Goal: Information Seeking & Learning: Find specific fact

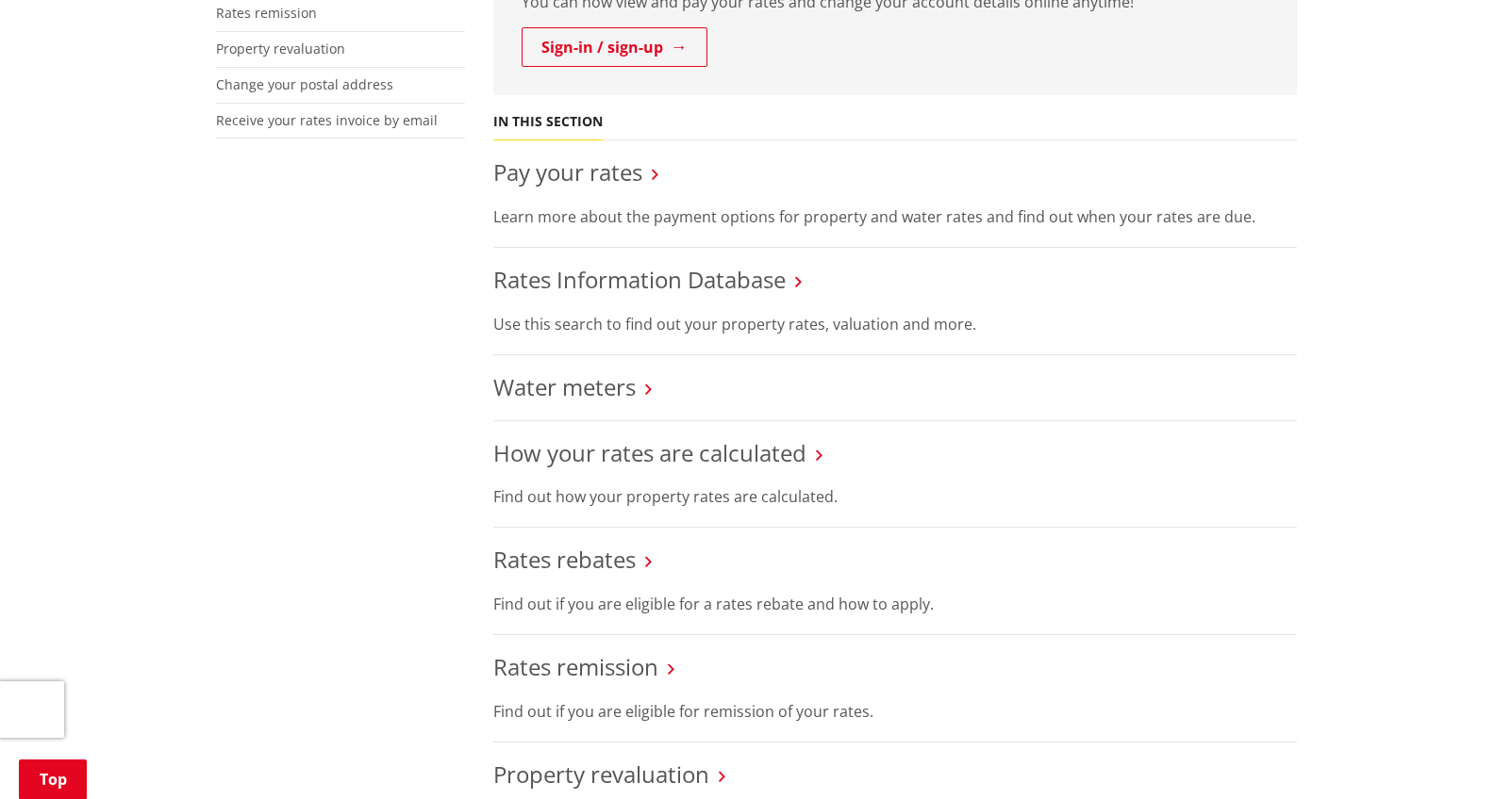
scroll to position [566, 0]
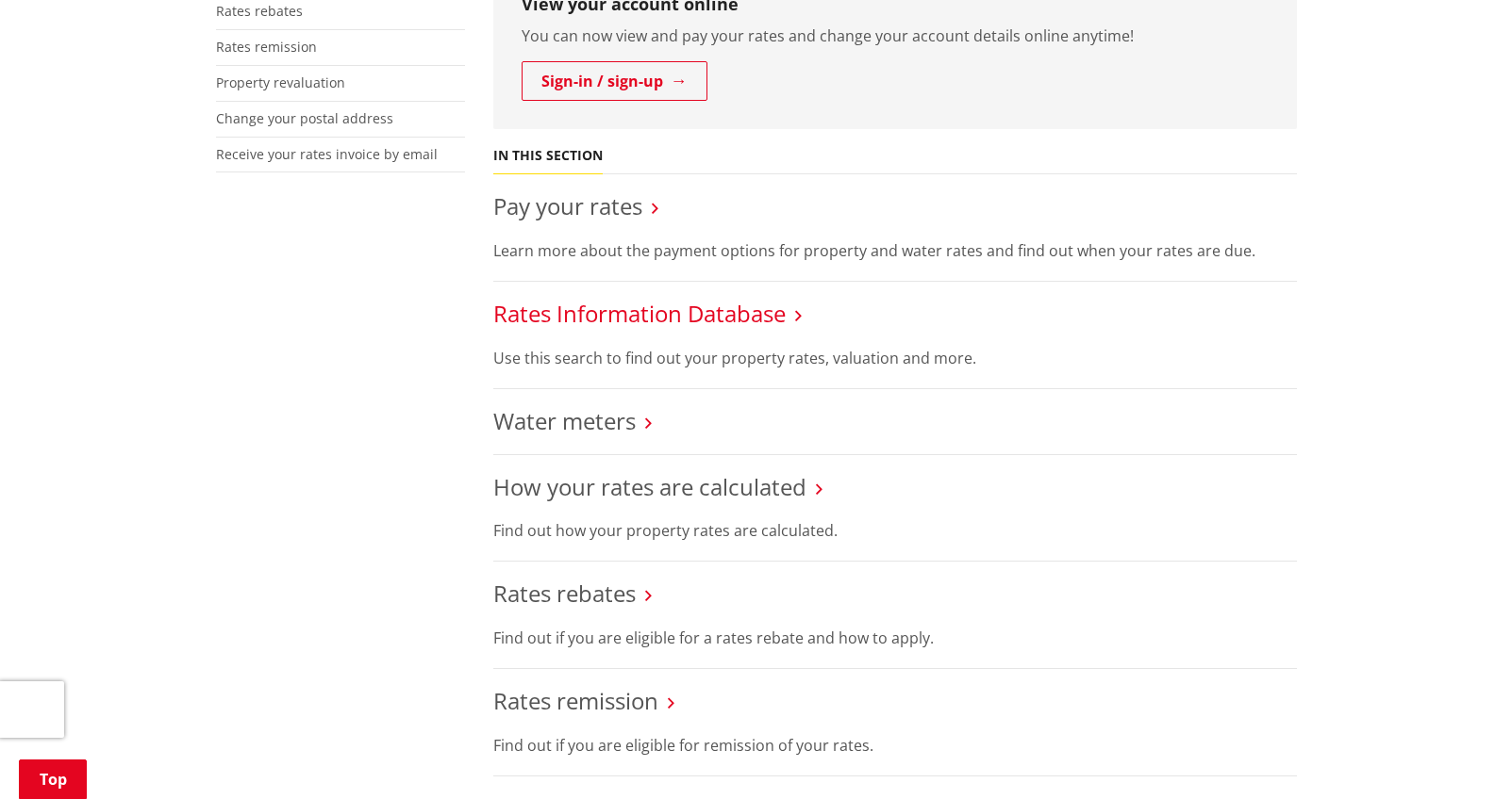
click at [585, 321] on link "Rates Information Database" at bounding box center [639, 313] width 292 height 31
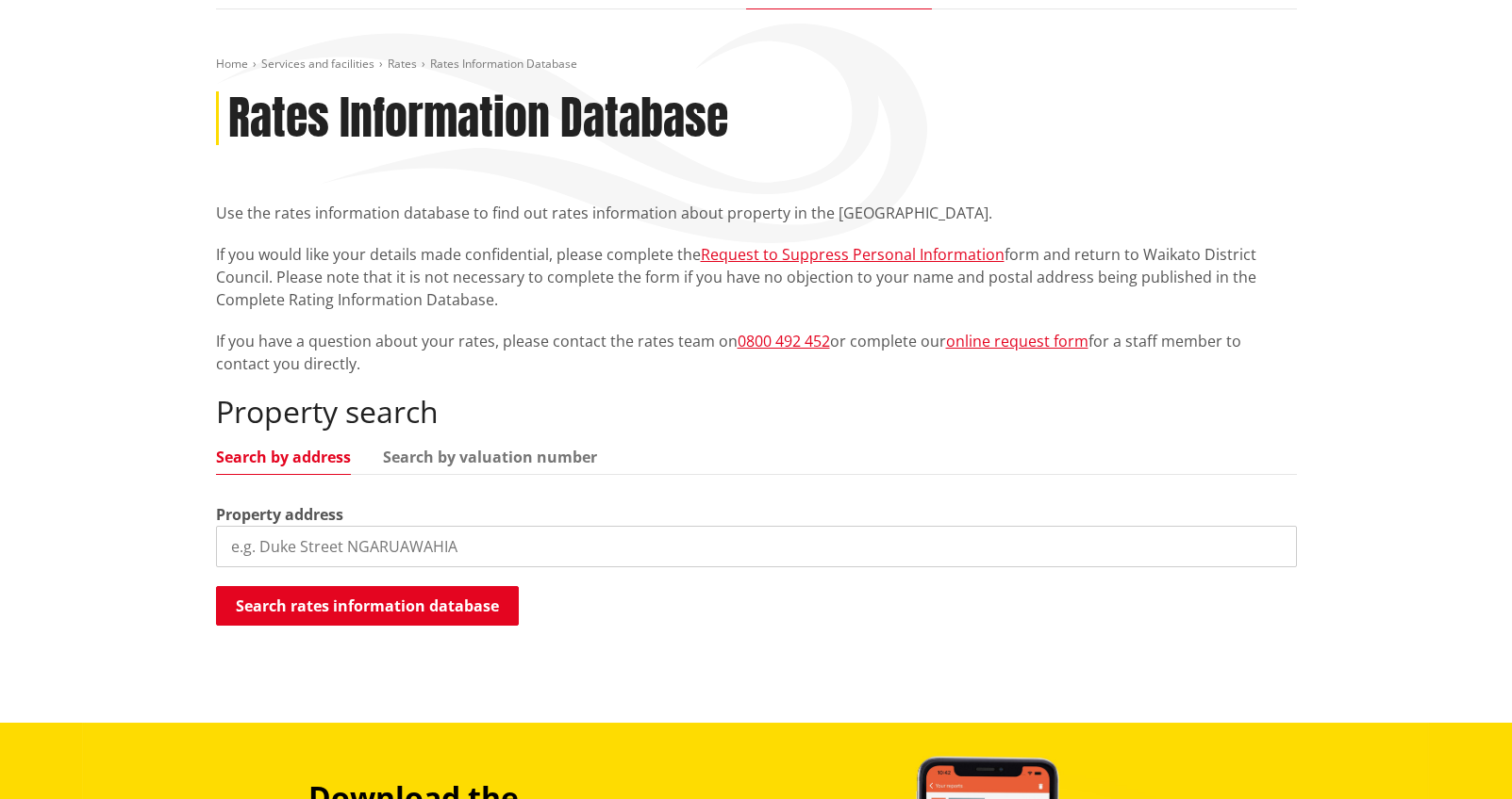
scroll to position [377, 0]
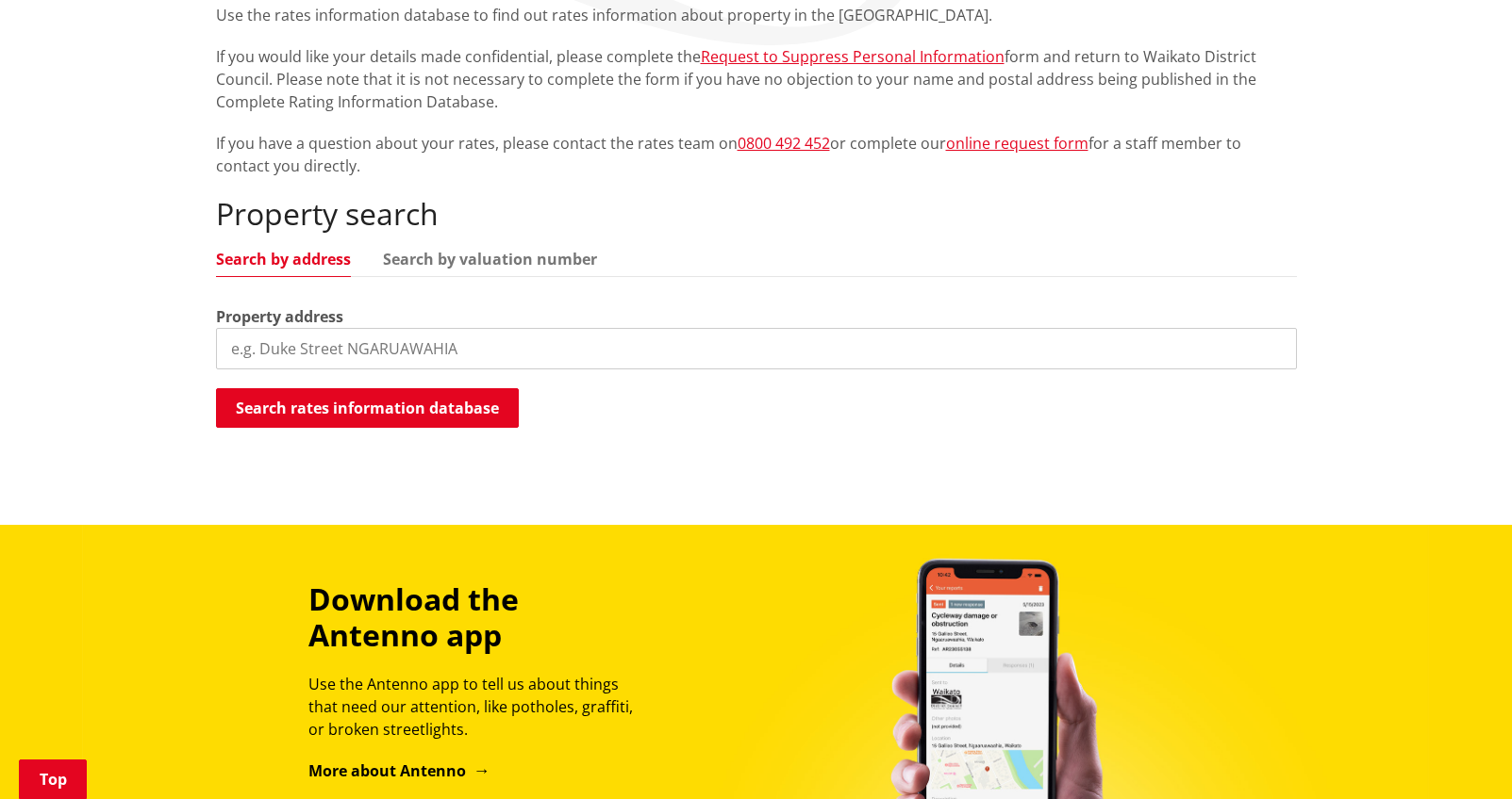
click at [363, 336] on input "search" at bounding box center [756, 349] width 1081 height 42
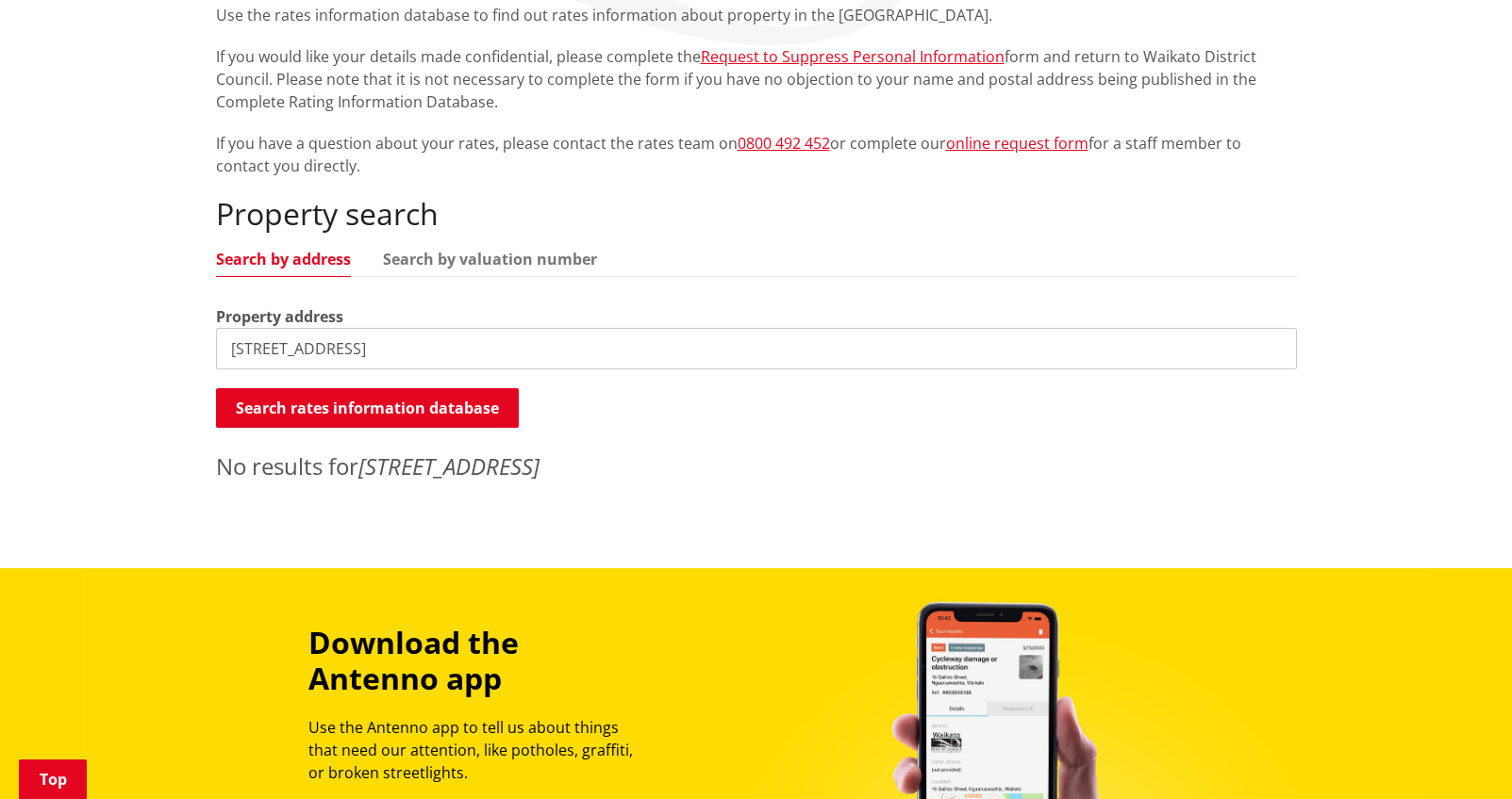
click at [297, 348] on input "[STREET_ADDRESS]" at bounding box center [756, 349] width 1081 height 42
type input "[STREET_ADDRESS]"
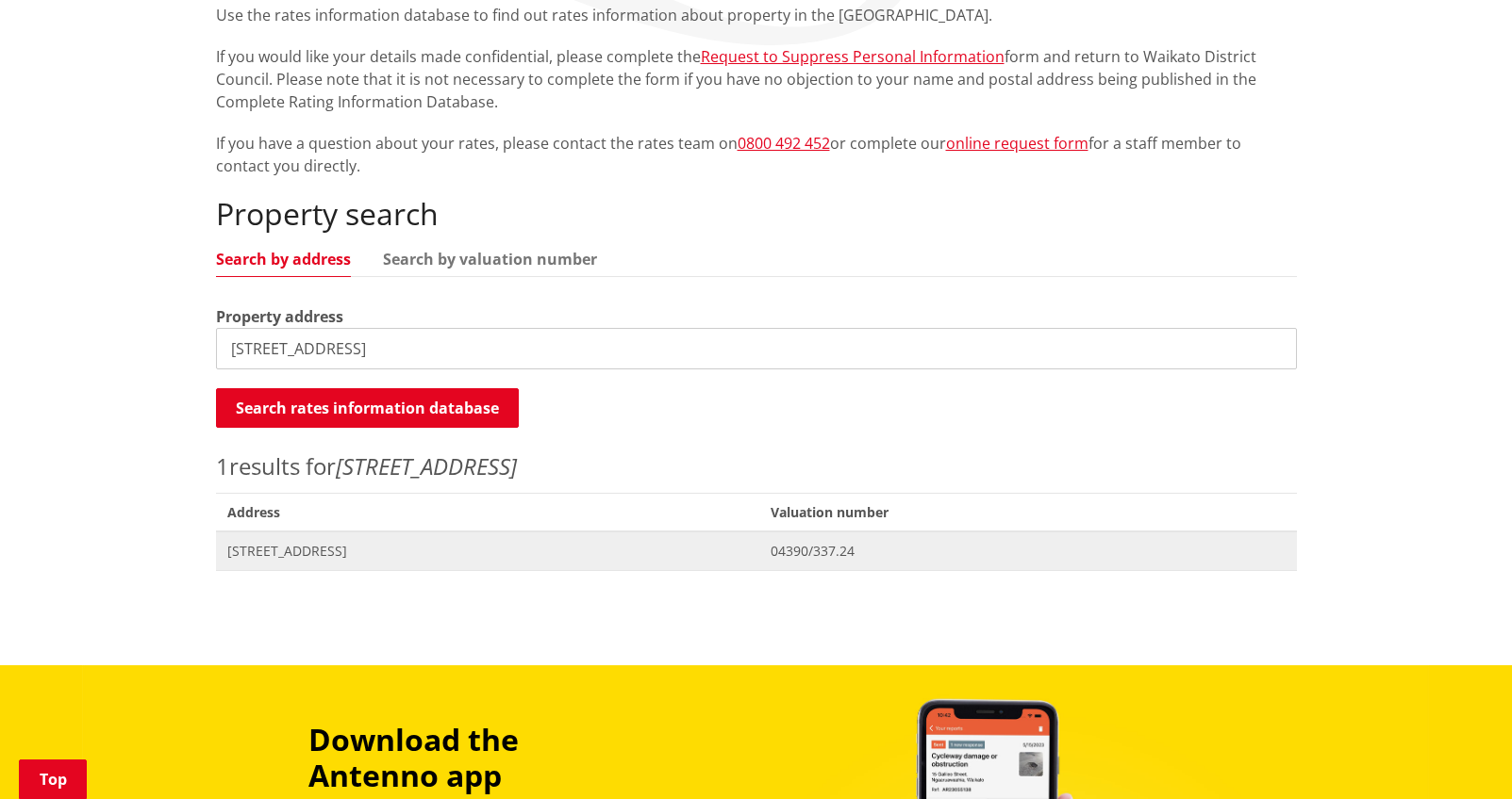
click at [364, 553] on span "[STREET_ADDRESS]" at bounding box center [488, 551] width 522 height 19
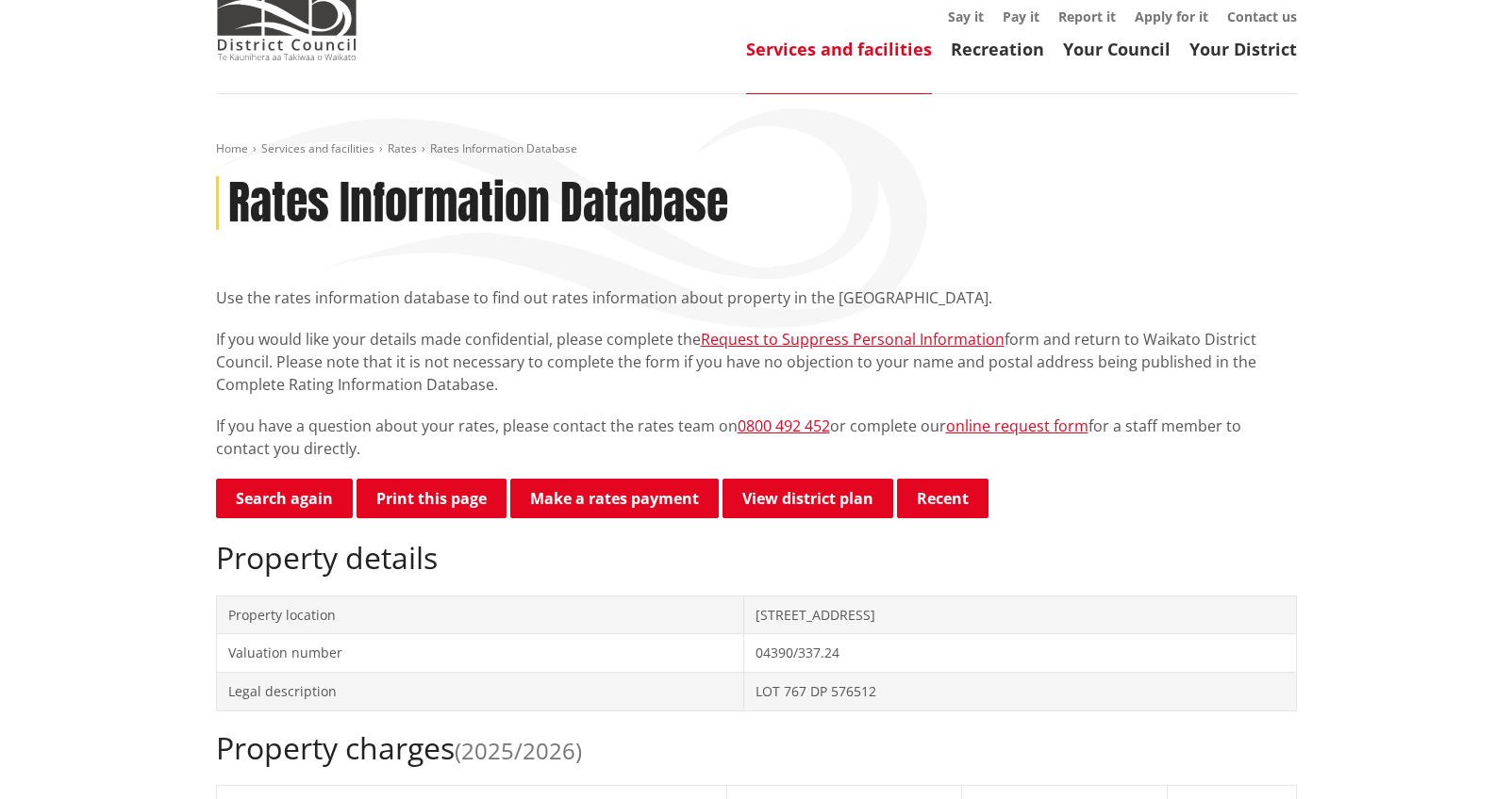
scroll to position [283, 0]
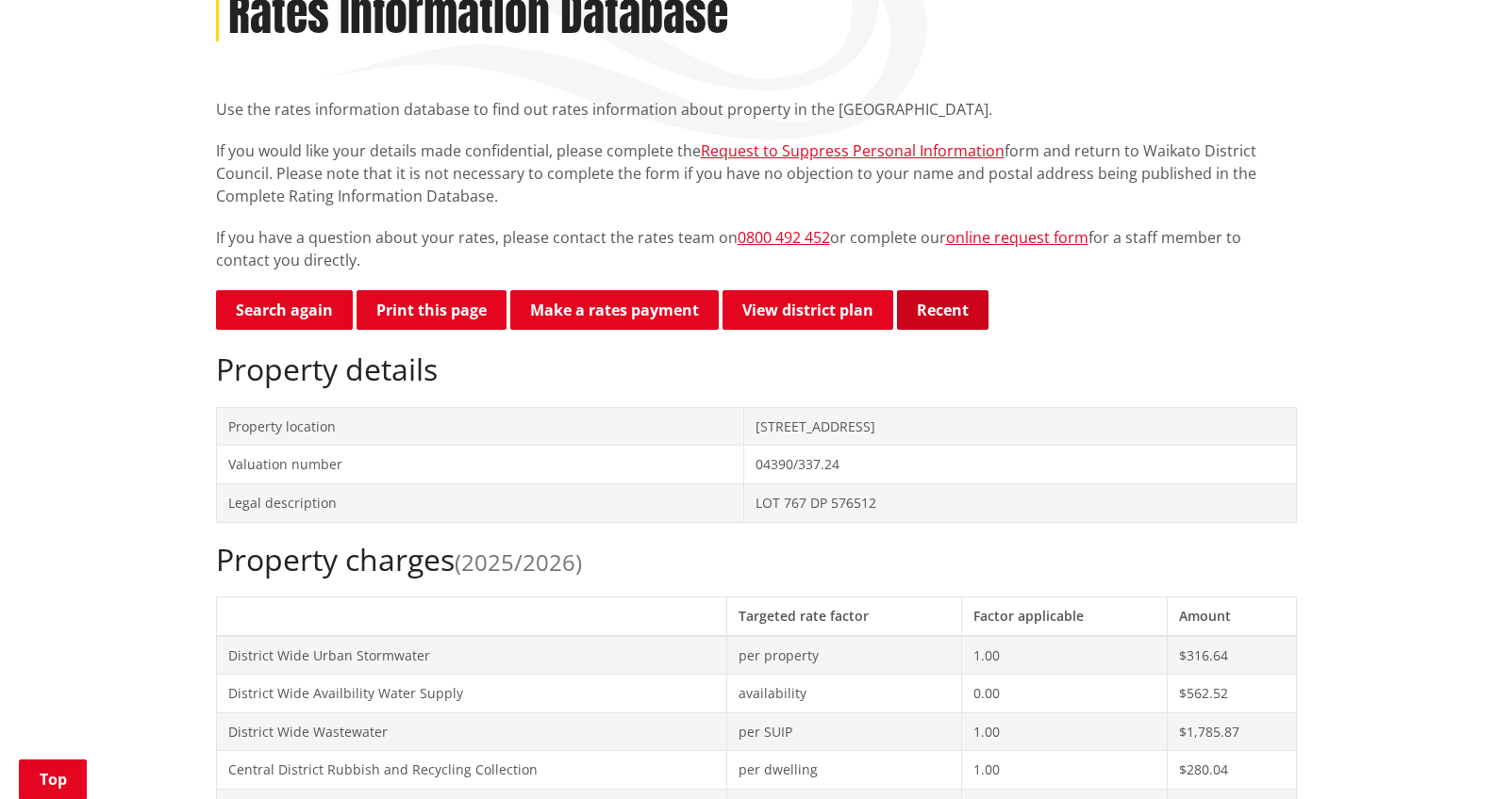
click at [962, 303] on button "Recent" at bounding box center [942, 310] width 91 height 40
